Goal: Information Seeking & Learning: Learn about a topic

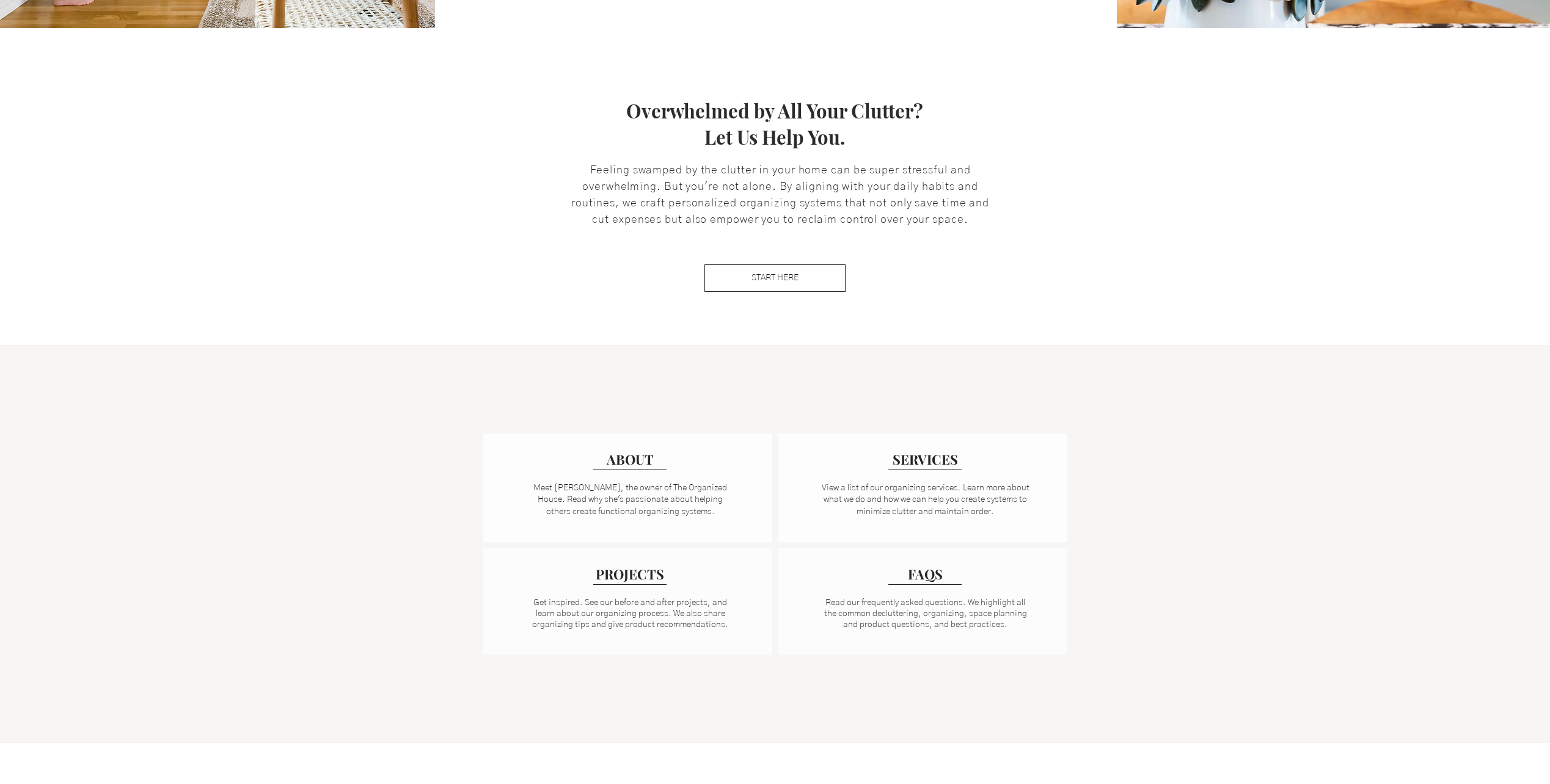
scroll to position [550, 0]
click at [942, 460] on span "SERVICES" at bounding box center [925, 454] width 72 height 20
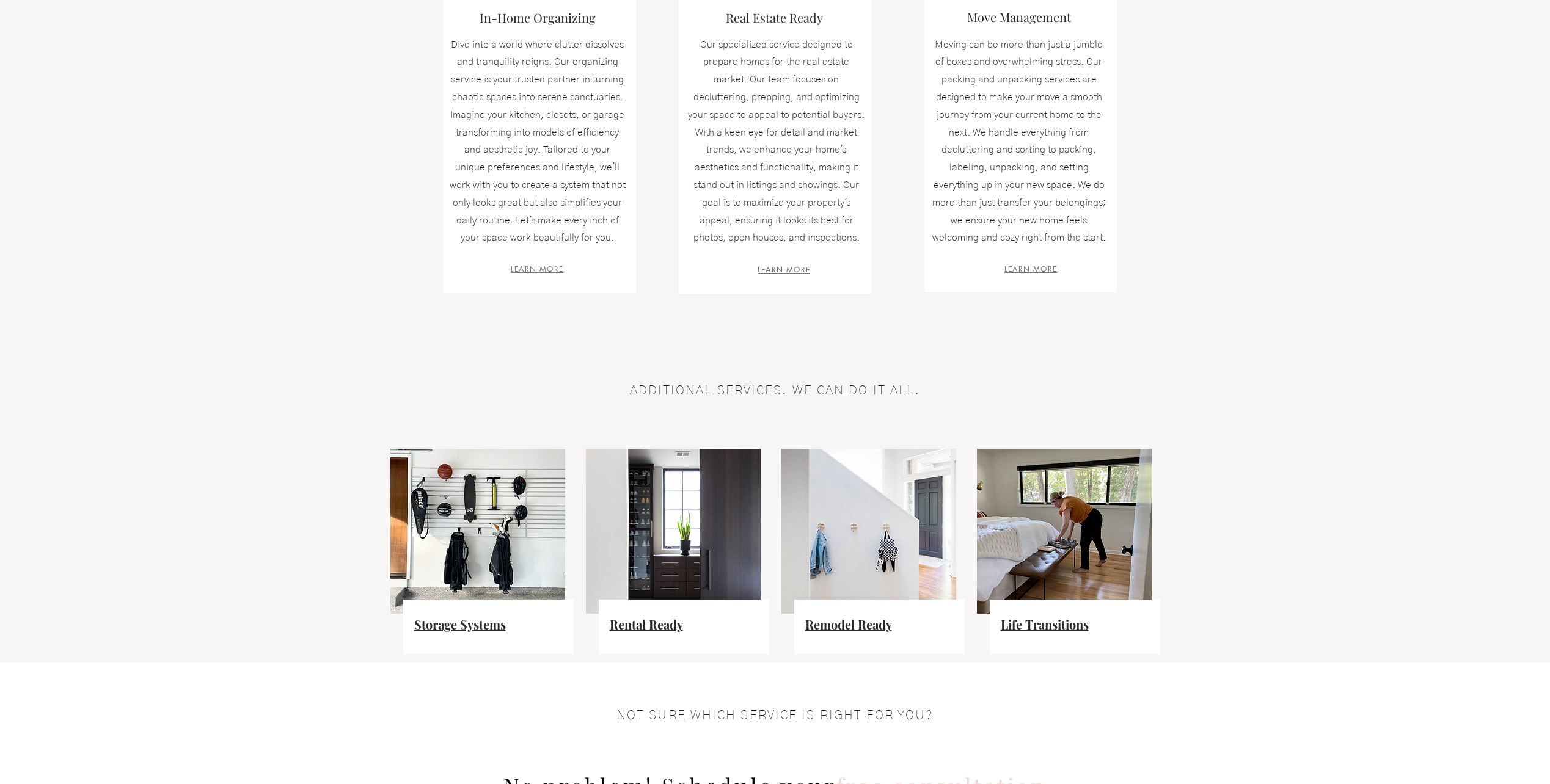
scroll to position [489, 0]
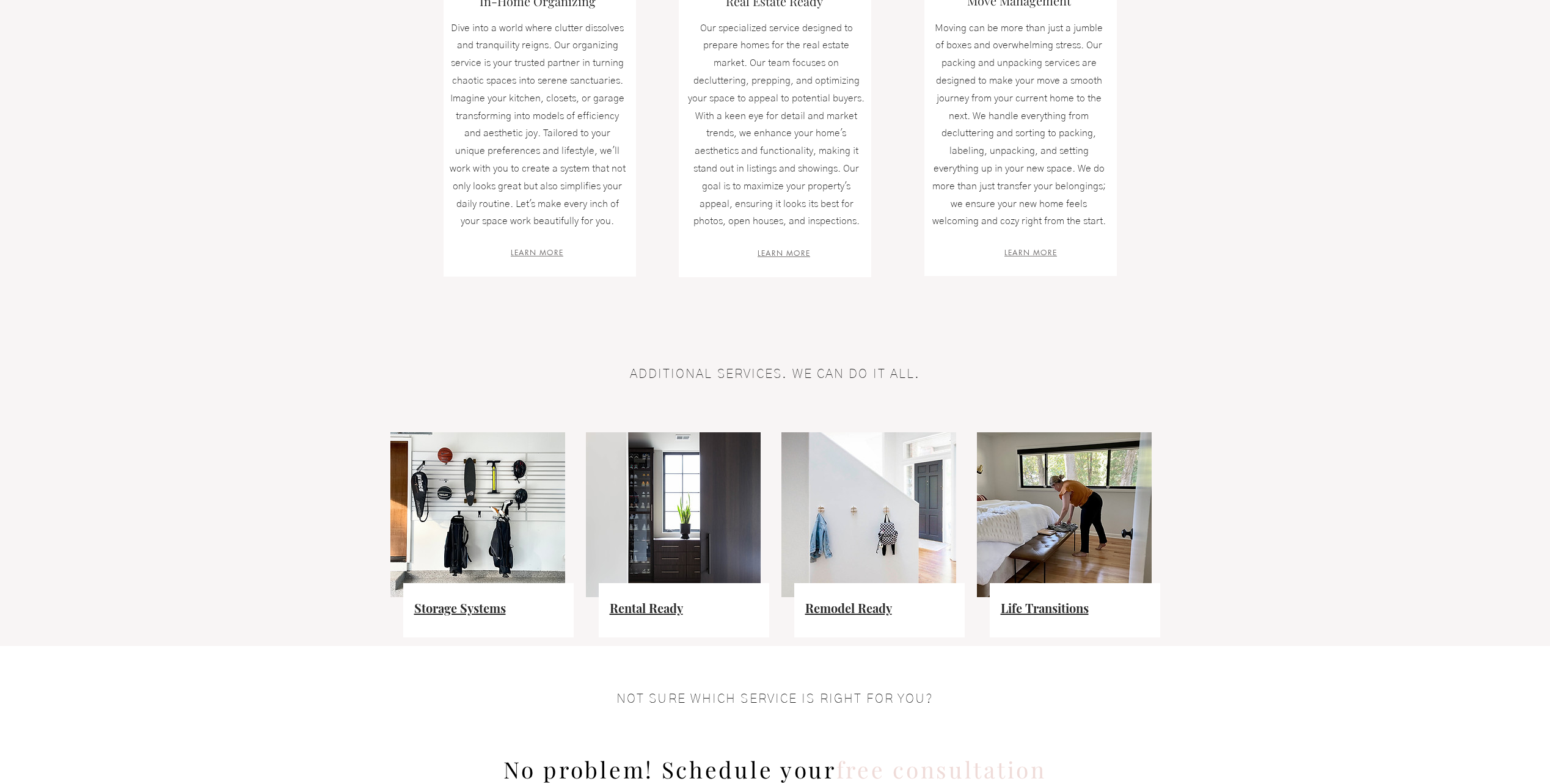
click at [1033, 607] on span "Life Transitions" at bounding box center [1044, 608] width 88 height 17
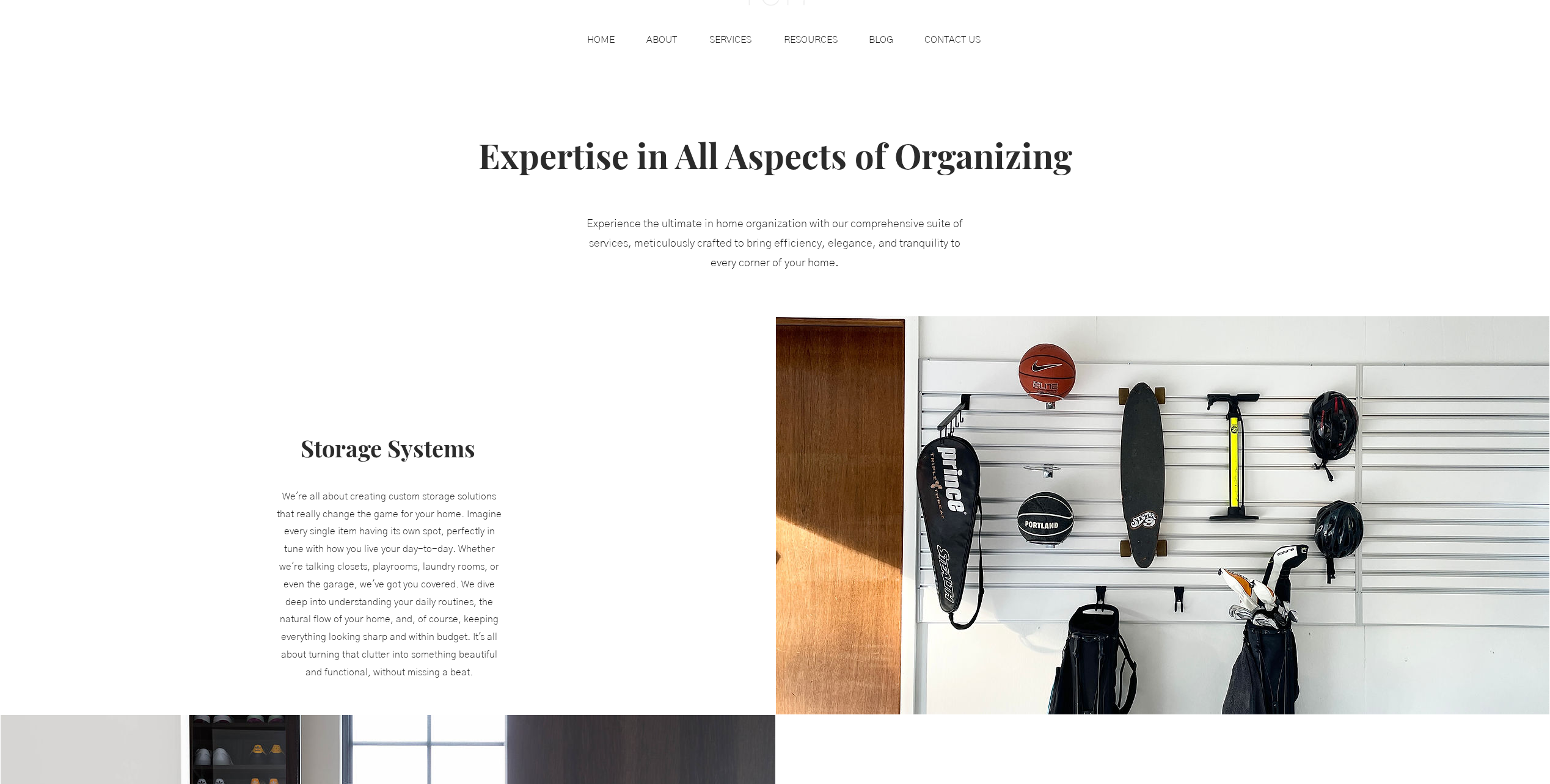
scroll to position [118, 0]
